Goal: Find specific page/section: Find specific page/section

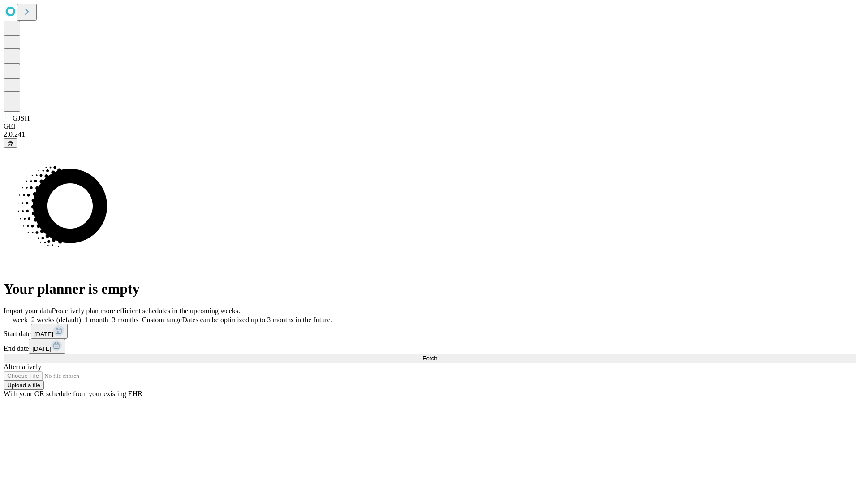
click at [437, 355] on span "Fetch" at bounding box center [430, 358] width 15 height 7
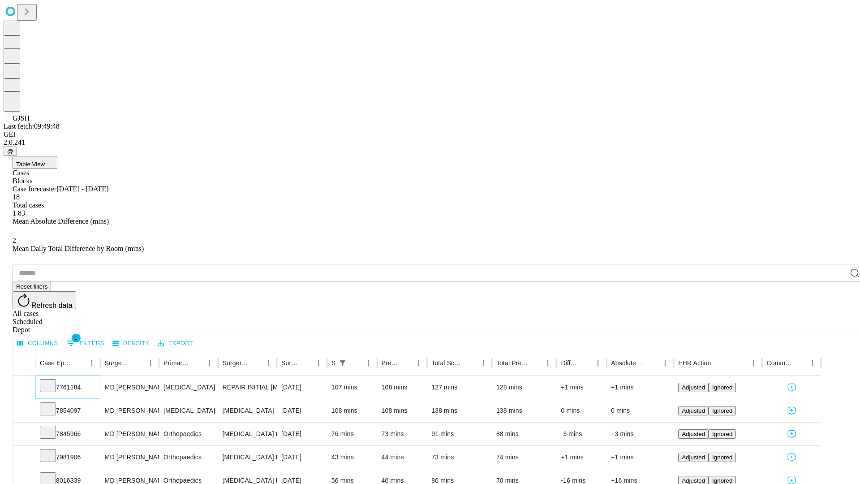
click at [52, 380] on icon at bounding box center [47, 384] width 9 height 9
